Goal: Task Accomplishment & Management: Complete application form

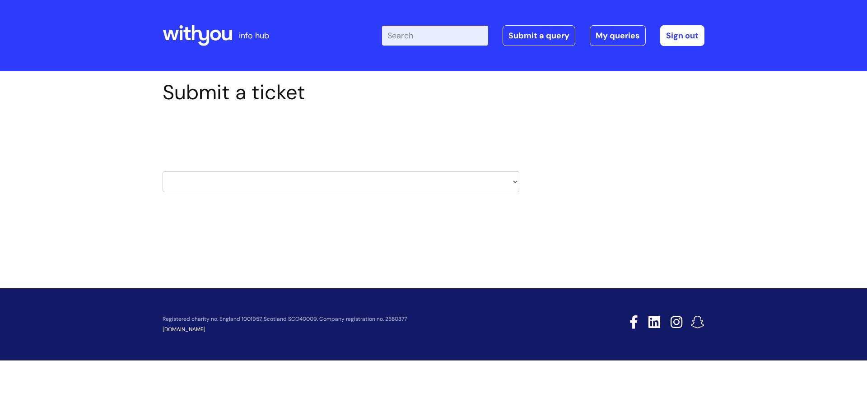
click at [482, 174] on select "HR / People IT and Support Clinical Drug Alerts Finance Accounts Data Support T…" at bounding box center [341, 182] width 357 height 21
select select "it_and_support"
click at [163, 172] on select "HR / People IT and Support Clinical Drug Alerts Finance Accounts Data Support T…" at bounding box center [341, 182] width 357 height 21
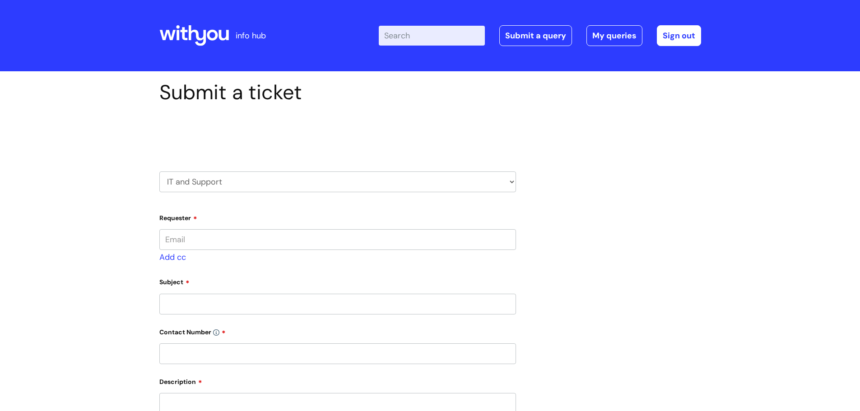
type input "[PERSON_NAME][EMAIL_ADDRESS][PERSON_NAME][DOMAIN_NAME]"
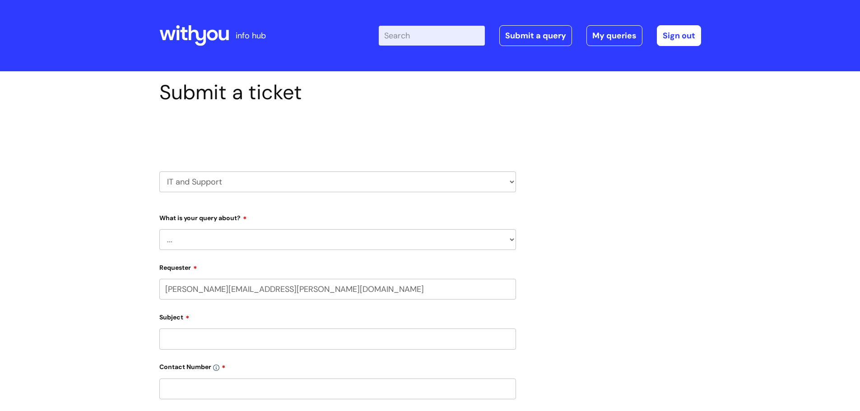
select select "80004286561"
click at [272, 236] on select "... Mobile Phone Reset & MFA Accounts, Starters and Leavers IT Hardware issue I…" at bounding box center [337, 239] width 357 height 21
select select "System/software"
click at [159, 229] on select "... Mobile Phone Reset & MFA Accounts, Starters and Leavers IT Hardware issue I…" at bounding box center [337, 239] width 357 height 21
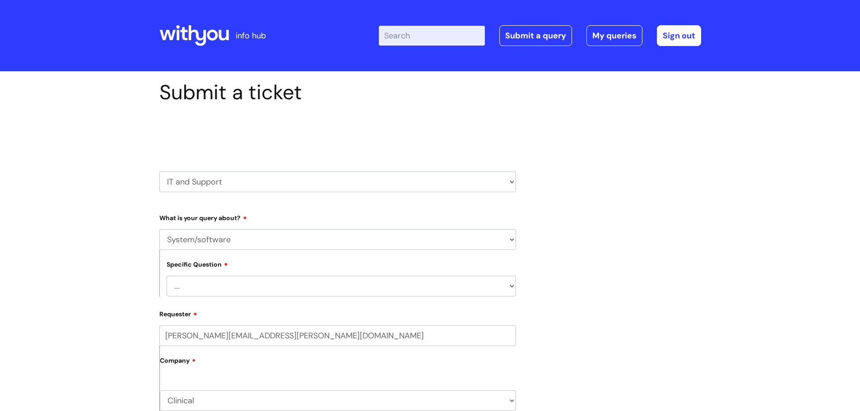
click at [238, 281] on select "... Halo PCMIS Iaptus NHS Email CJSM Email Mitel Another System Google (Workspa…" at bounding box center [341, 286] width 349 height 21
select select "Google (Workspace)"
click at [167, 276] on select "... Halo PCMIS Iaptus NHS Email CJSM Email Mitel Another System Google (Workspa…" at bounding box center [341, 286] width 349 height 21
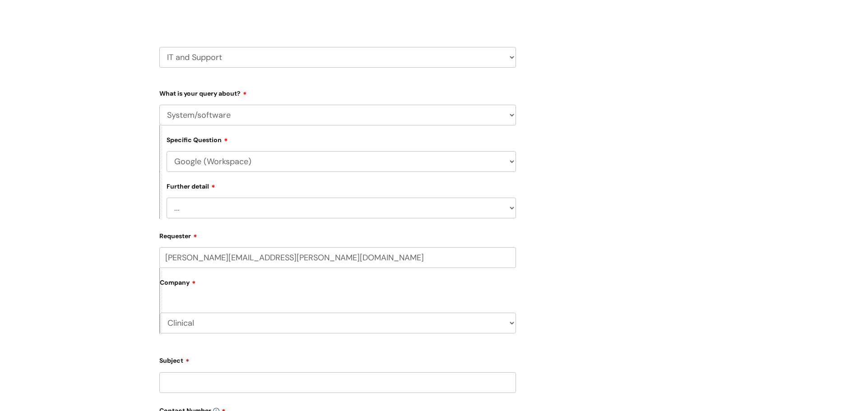
scroll to position [181, 0]
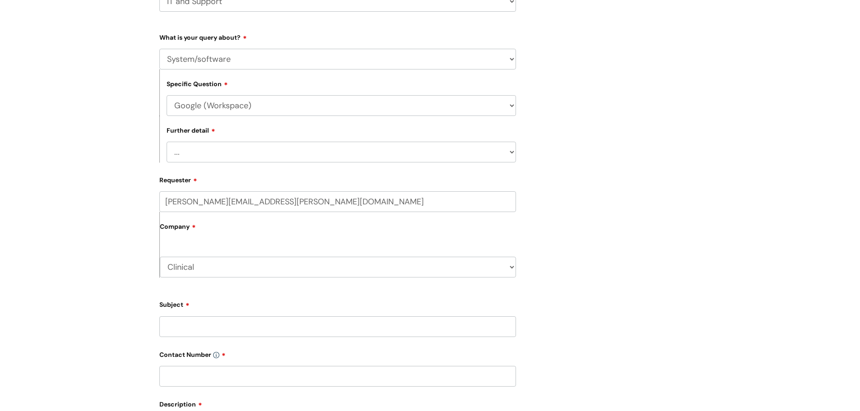
click at [247, 150] on select "... I’d like to add/remove user(s) to a shared email inbox I’d like to add/remo…" at bounding box center [341, 152] width 349 height 21
select select "I’d like to add/remove user(s) to a shared drive or make a change to a shared d…"
click at [167, 142] on select "... I’d like to add/remove user(s) to a shared email inbox I’d like to add/remo…" at bounding box center [341, 152] width 349 height 21
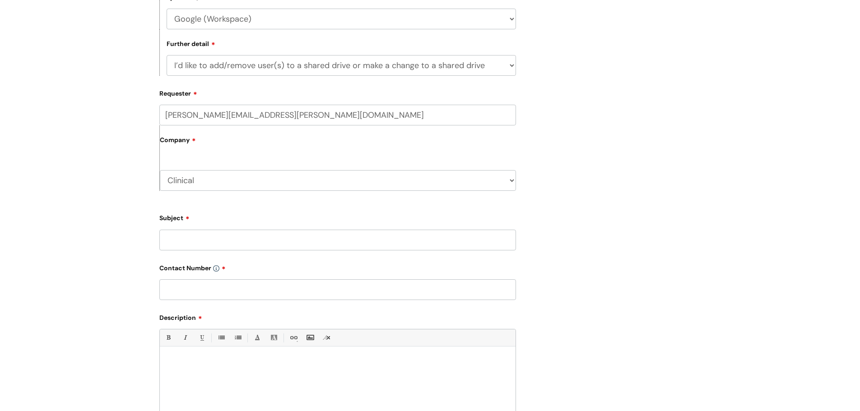
scroll to position [271, 0]
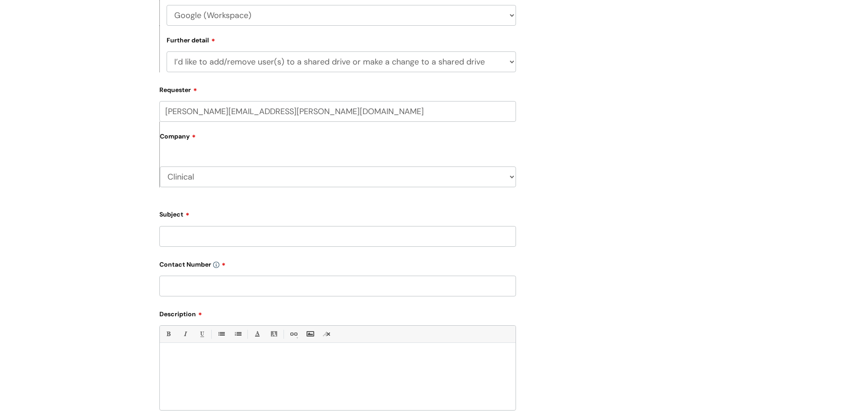
click at [219, 233] on input "Subject" at bounding box center [337, 236] width 357 height 21
type input "MH/MHWP Shared drive access"
click at [202, 285] on input "text" at bounding box center [337, 286] width 357 height 21
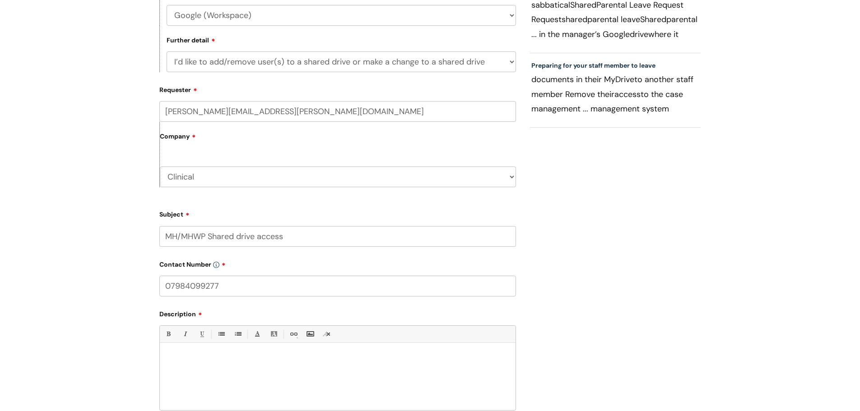
type input "07984099277"
click at [192, 353] on div at bounding box center [338, 379] width 356 height 62
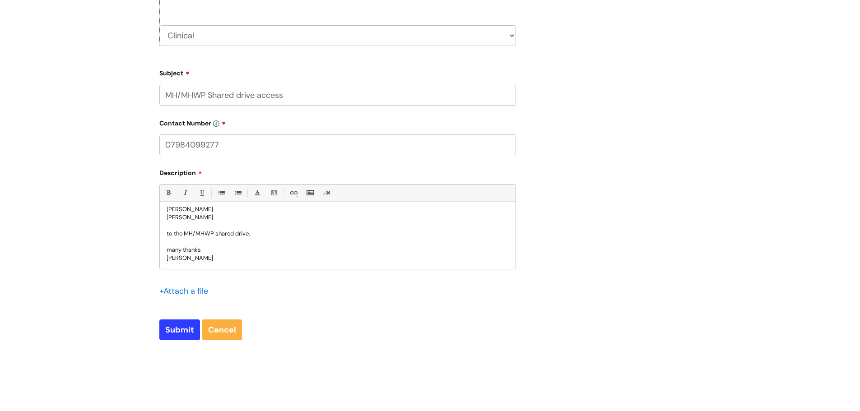
scroll to position [451, 0]
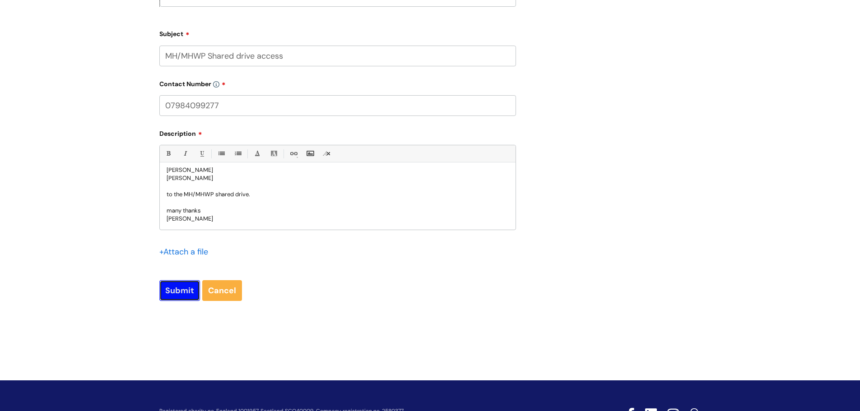
click at [178, 290] on input "Submit" at bounding box center [179, 290] width 41 height 21
type input "Please Wait..."
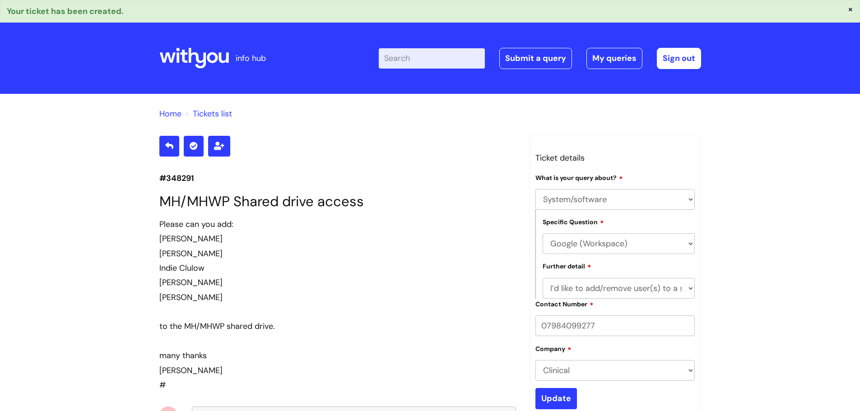
select select "System/software"
select select "Google (Workspace)"
select select "I’d like to add/remove user(s) to a shared drive or make a change to a shared d…"
